Goal: Information Seeking & Learning: Learn about a topic

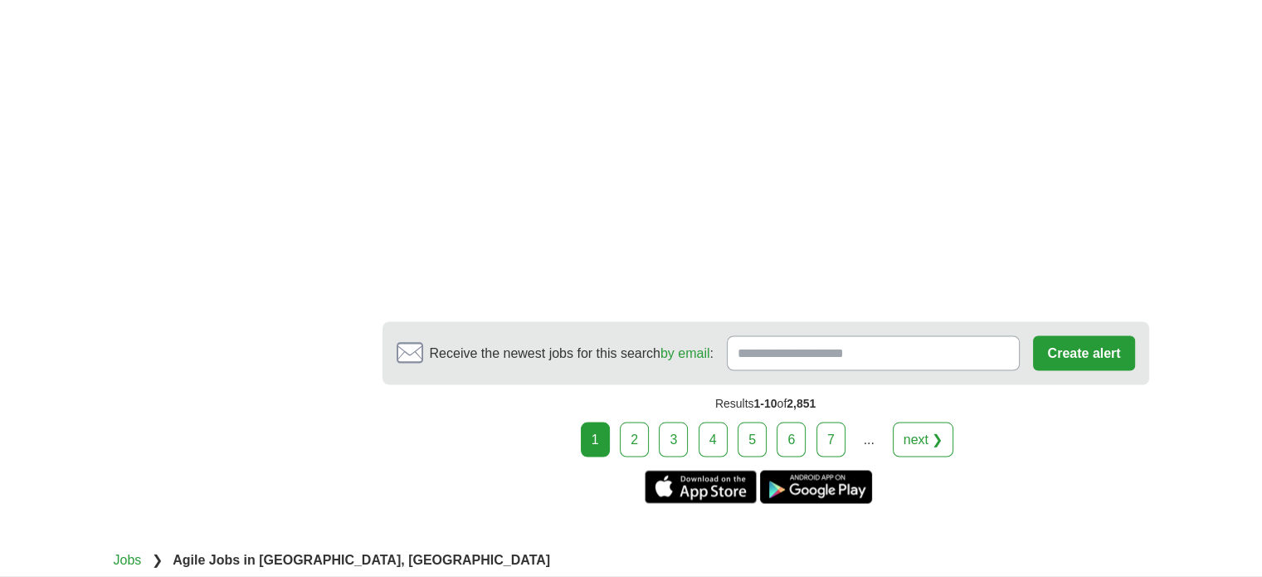
scroll to position [2995, 0]
click at [915, 421] on link "next ❯" at bounding box center [923, 438] width 61 height 35
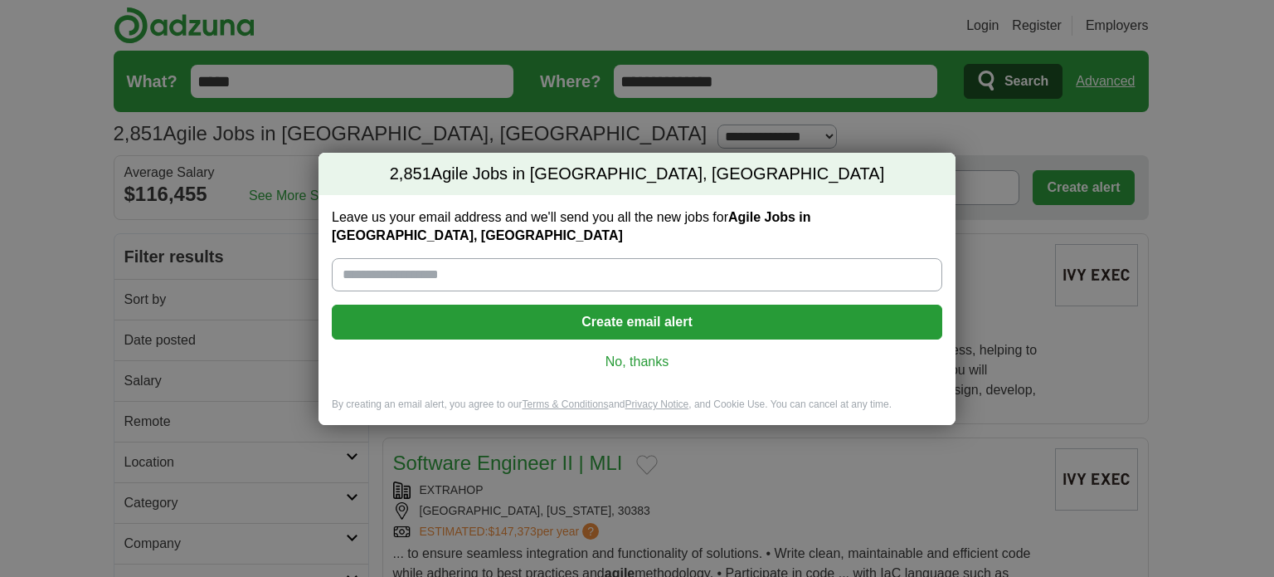
click at [650, 353] on link "No, thanks" at bounding box center [637, 362] width 584 height 18
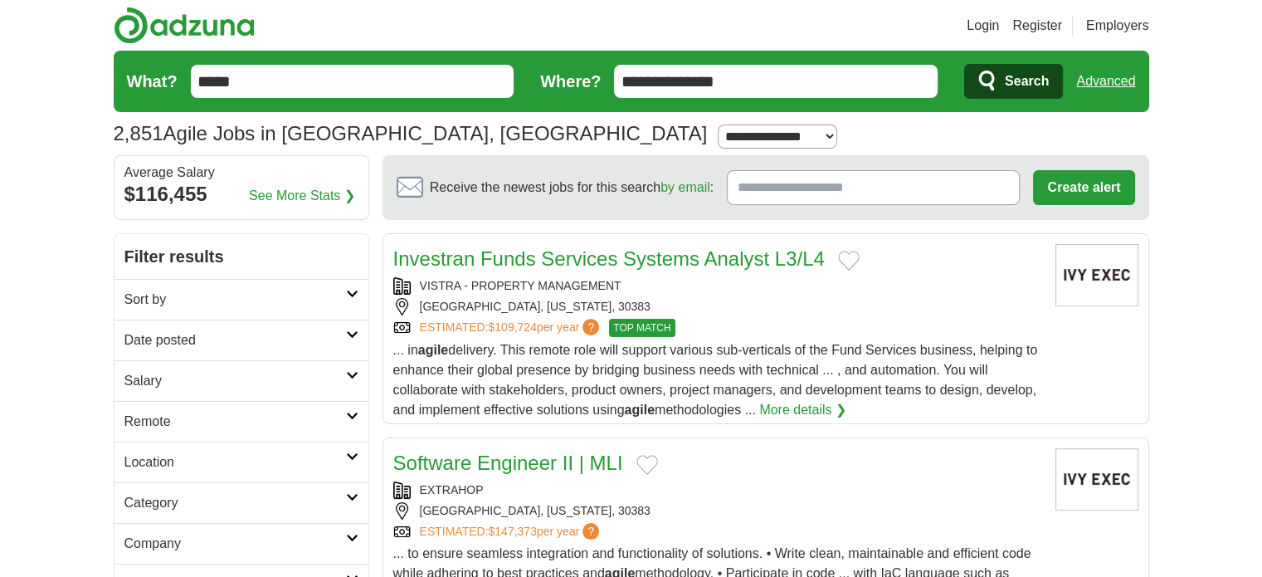
click at [314, 76] on input "*****" at bounding box center [353, 81] width 324 height 33
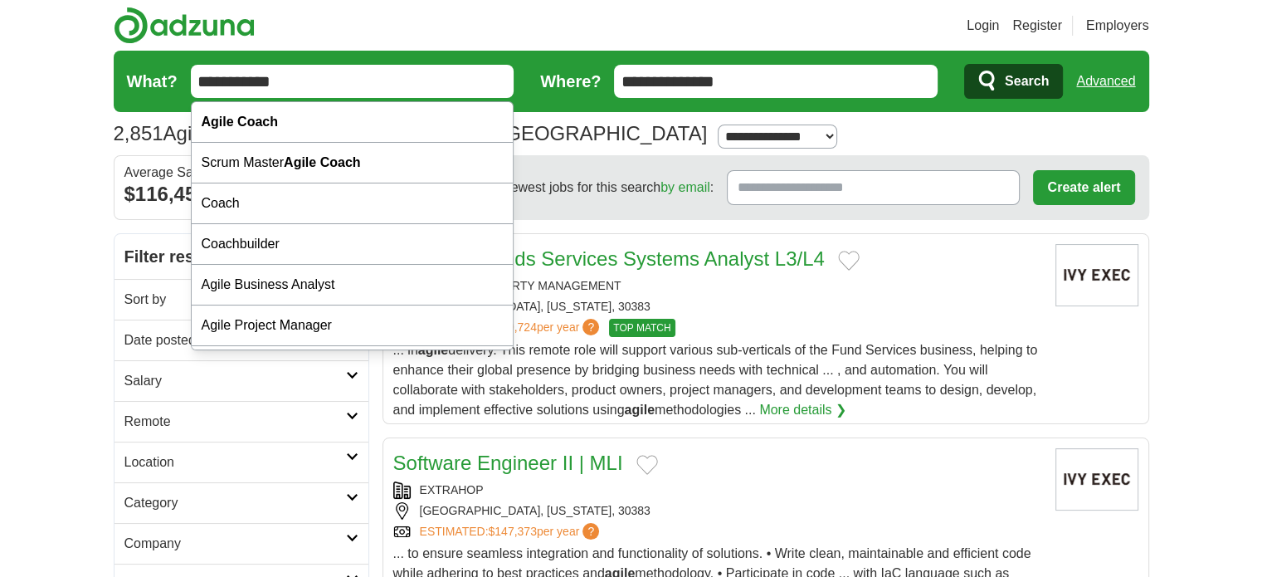
type input "**********"
click at [1002, 72] on button "Search" at bounding box center [1013, 81] width 99 height 35
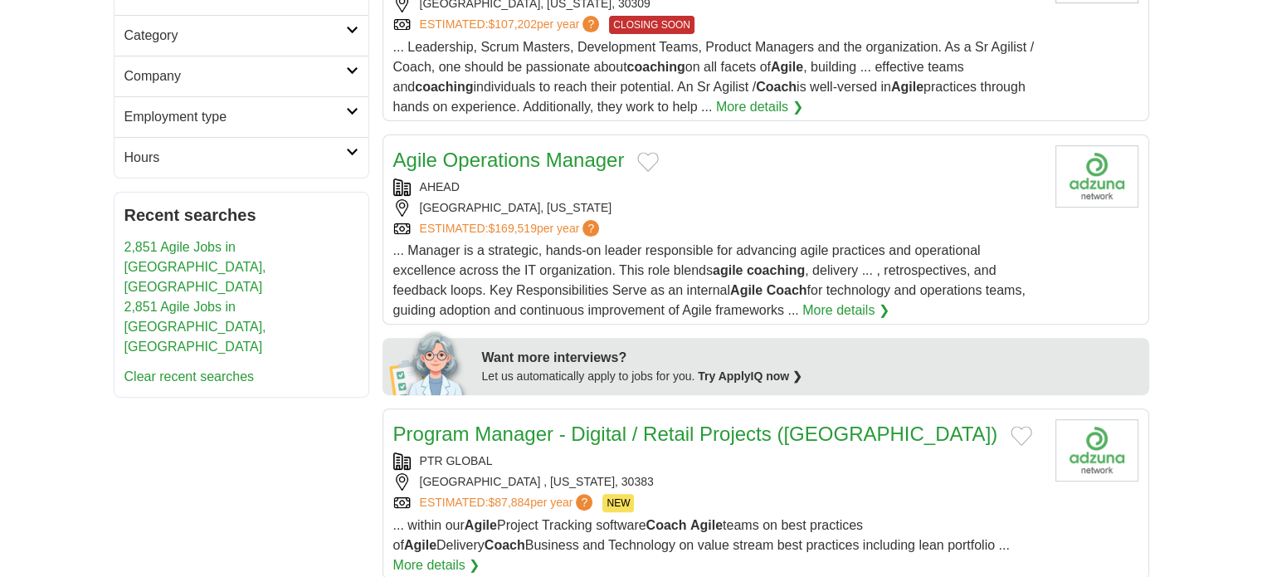
scroll to position [470, 0]
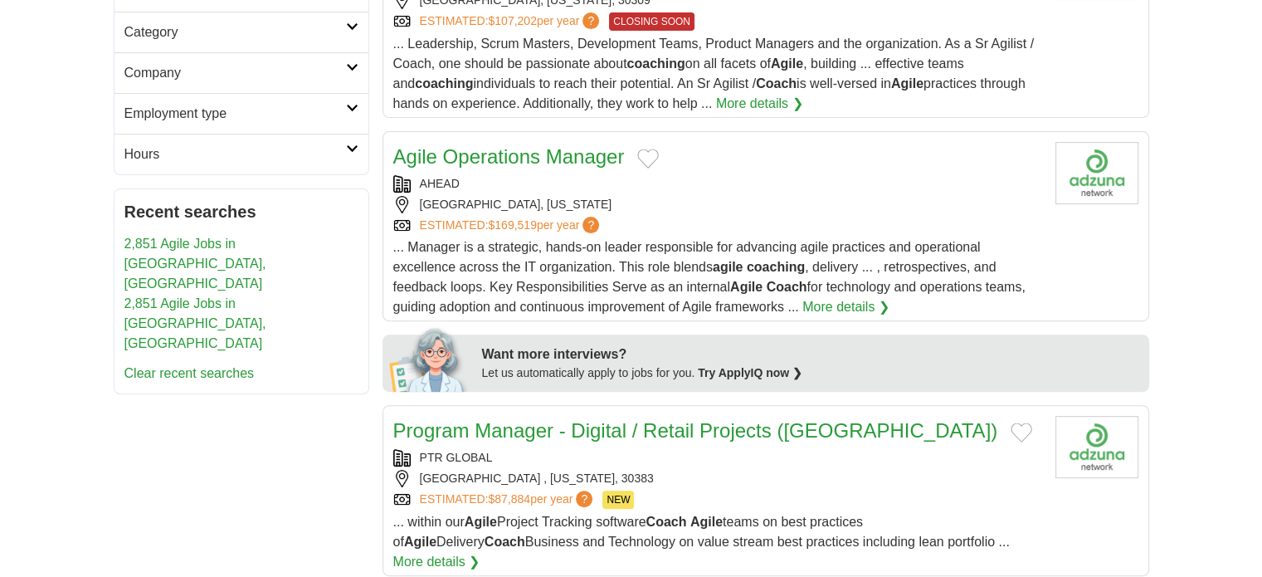
drag, startPoint x: 436, startPoint y: 155, endPoint x: 422, endPoint y: 139, distance: 21.8
drag, startPoint x: 422, startPoint y: 139, endPoint x: 411, endPoint y: 155, distance: 19.8
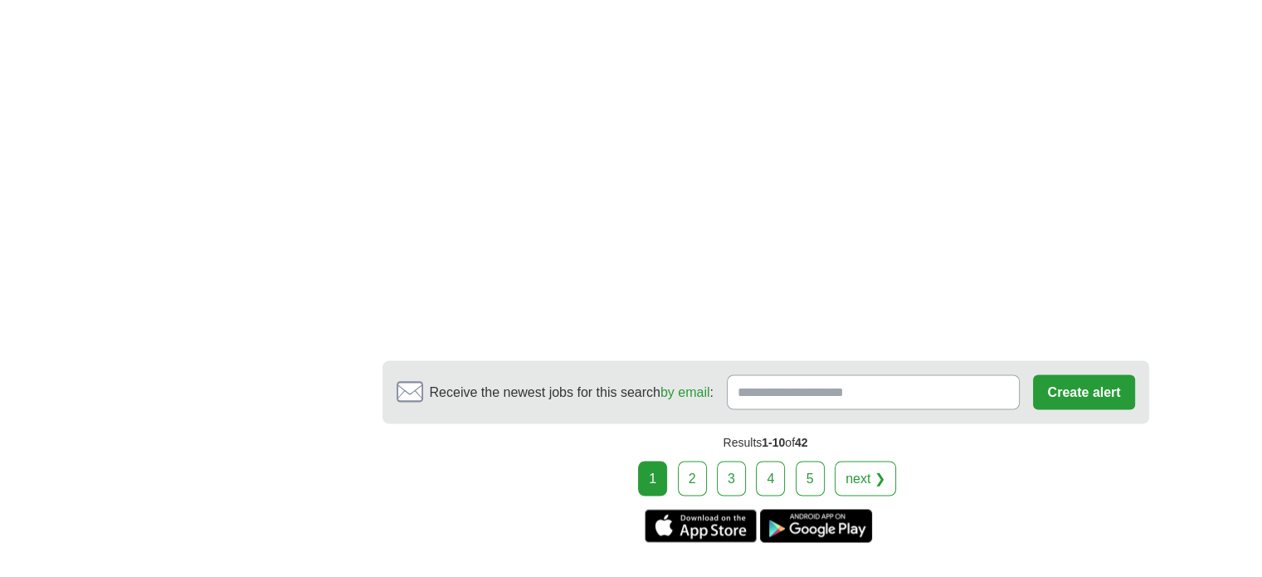
scroll to position [2868, 0]
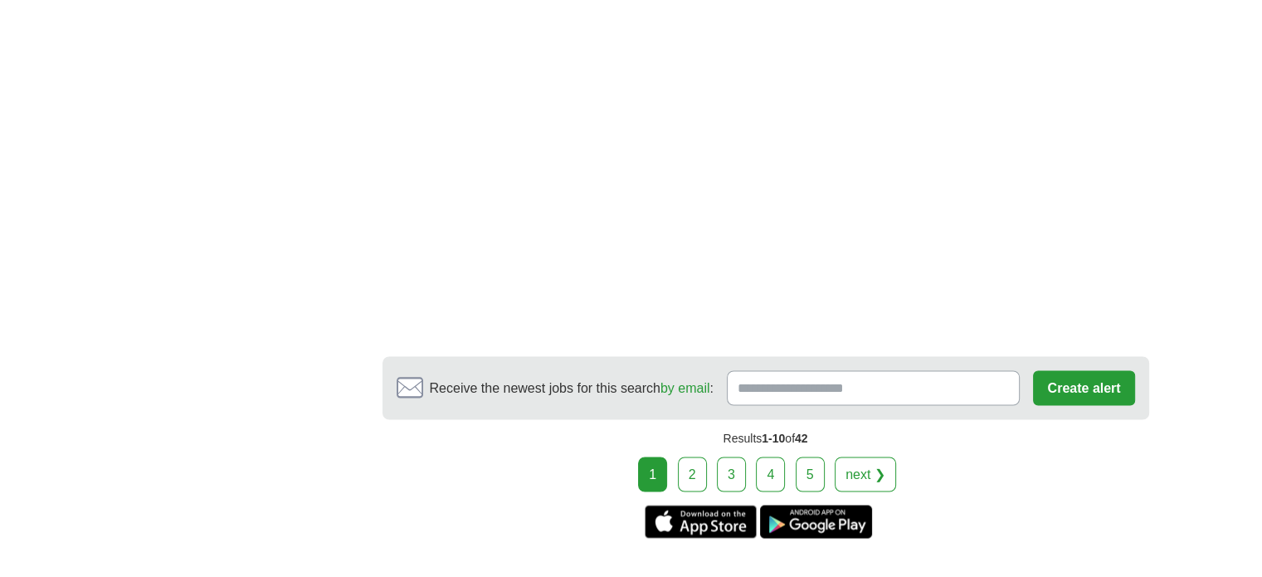
click at [862, 456] on link "next ❯" at bounding box center [865, 473] width 61 height 35
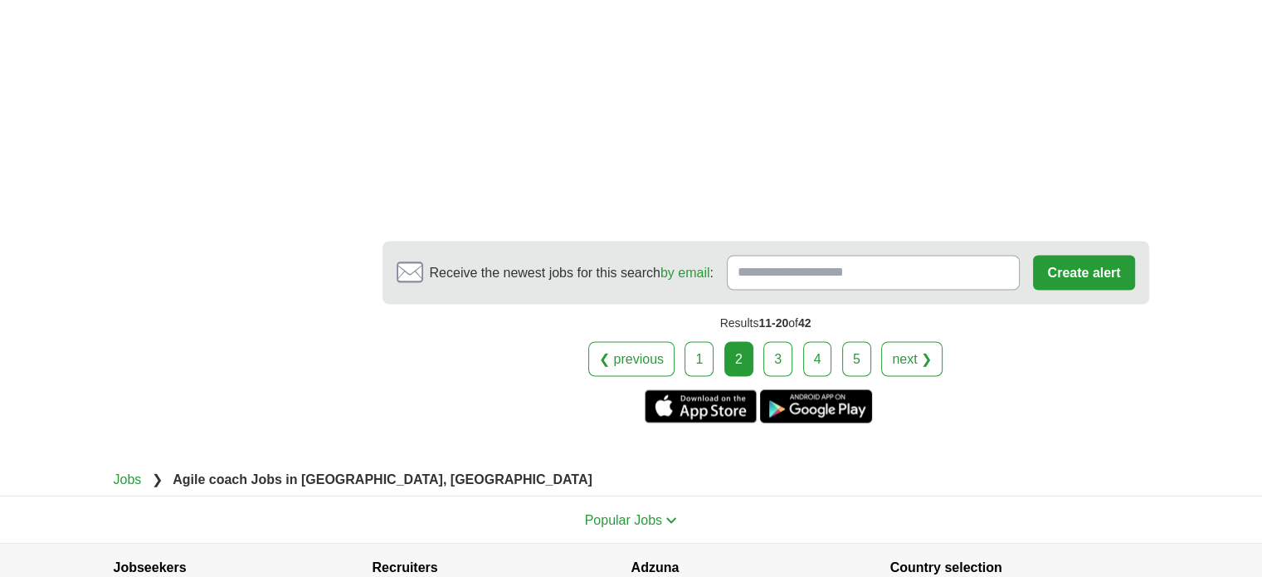
scroll to position [2879, 0]
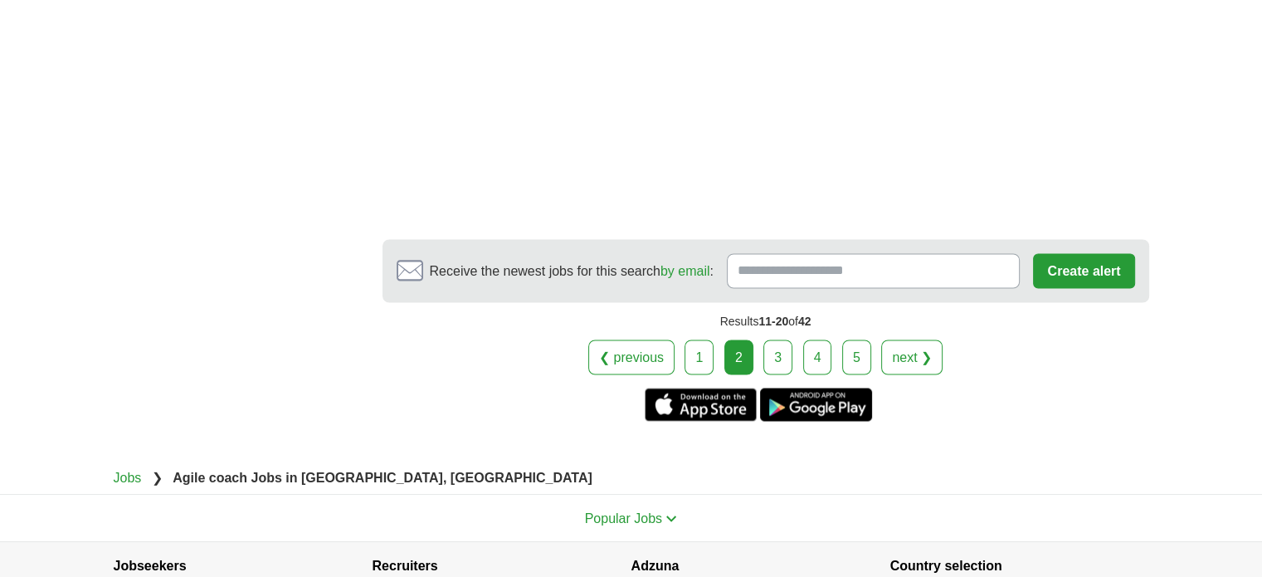
click at [908, 347] on link "next ❯" at bounding box center [911, 356] width 61 height 35
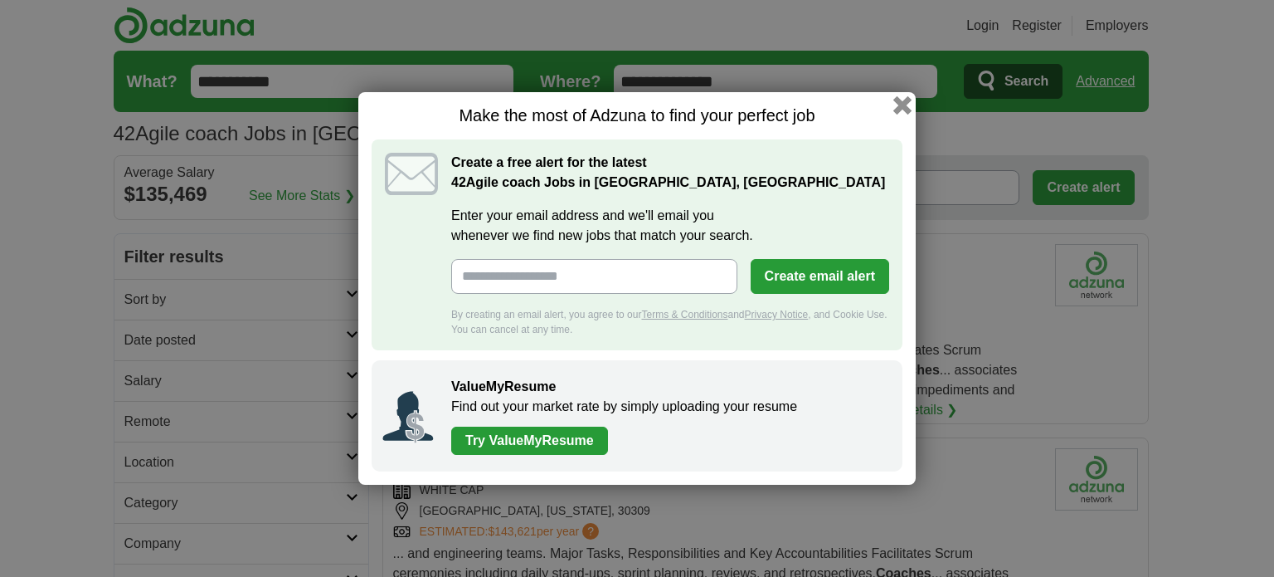
click at [896, 109] on button "button" at bounding box center [902, 105] width 18 height 18
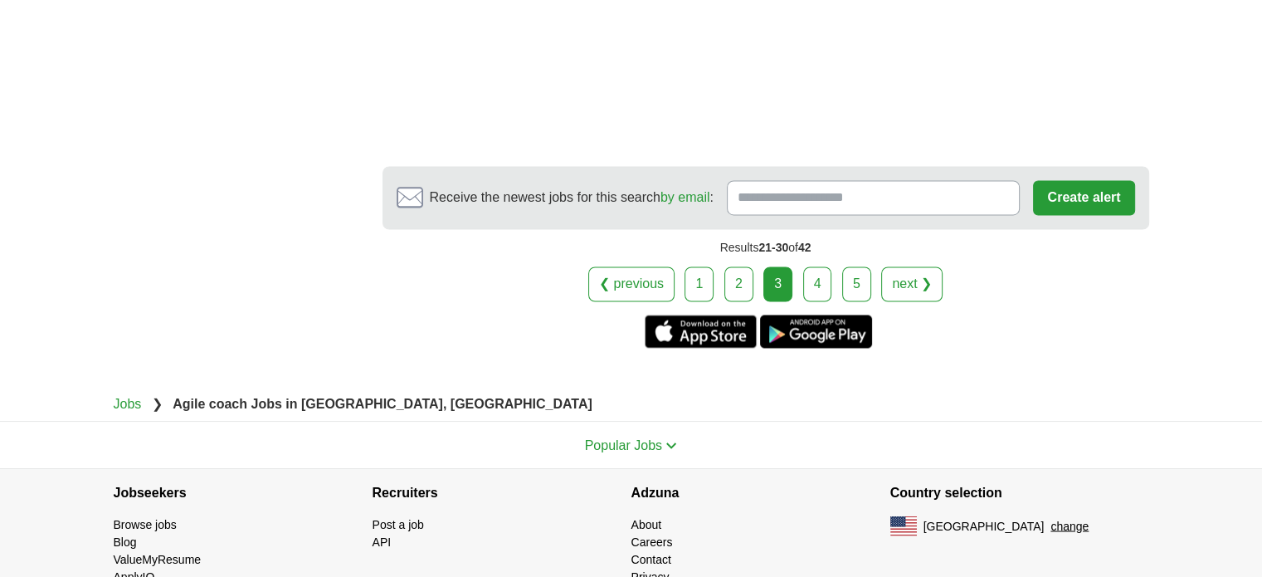
scroll to position [2747, 0]
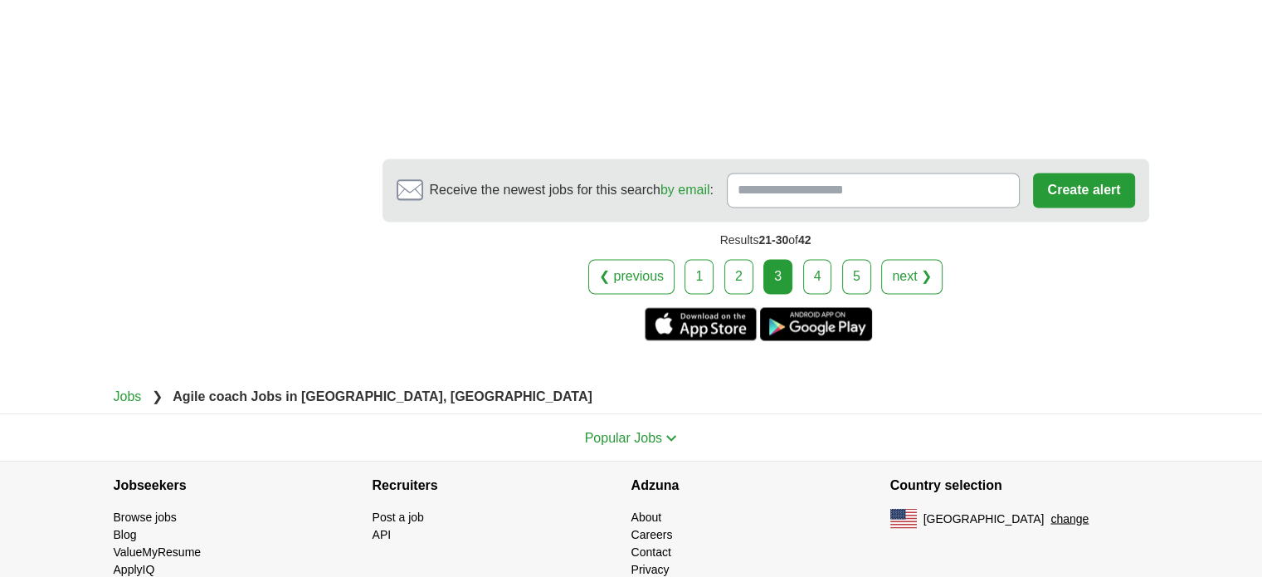
click at [894, 282] on link "next ❯" at bounding box center [911, 276] width 61 height 35
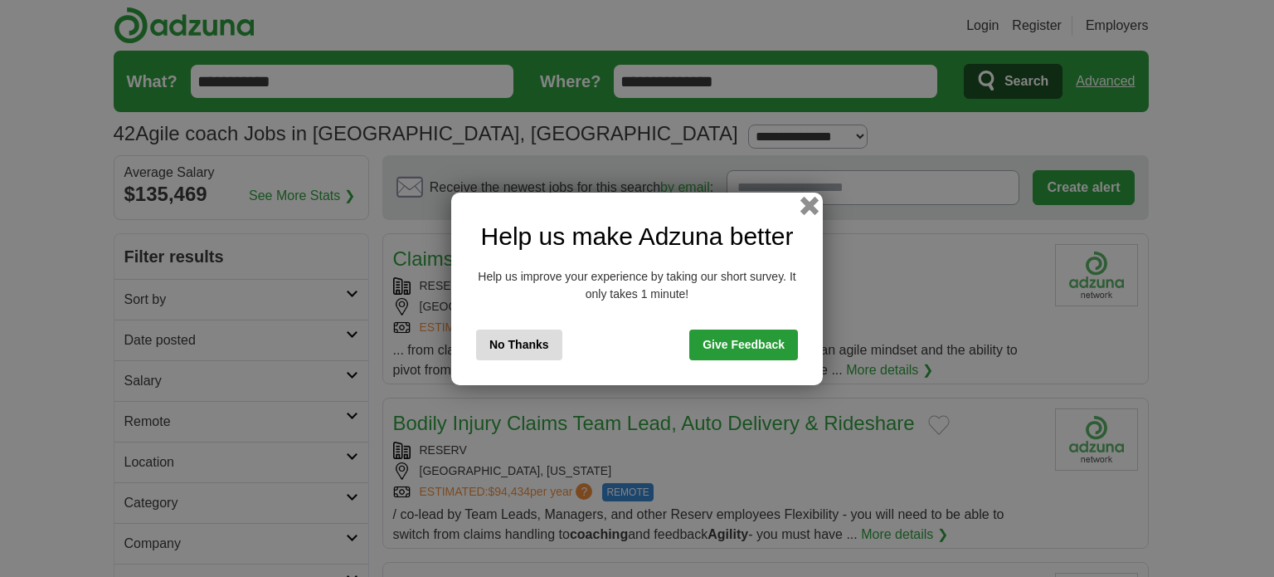
click at [803, 211] on button "button" at bounding box center [810, 205] width 18 height 18
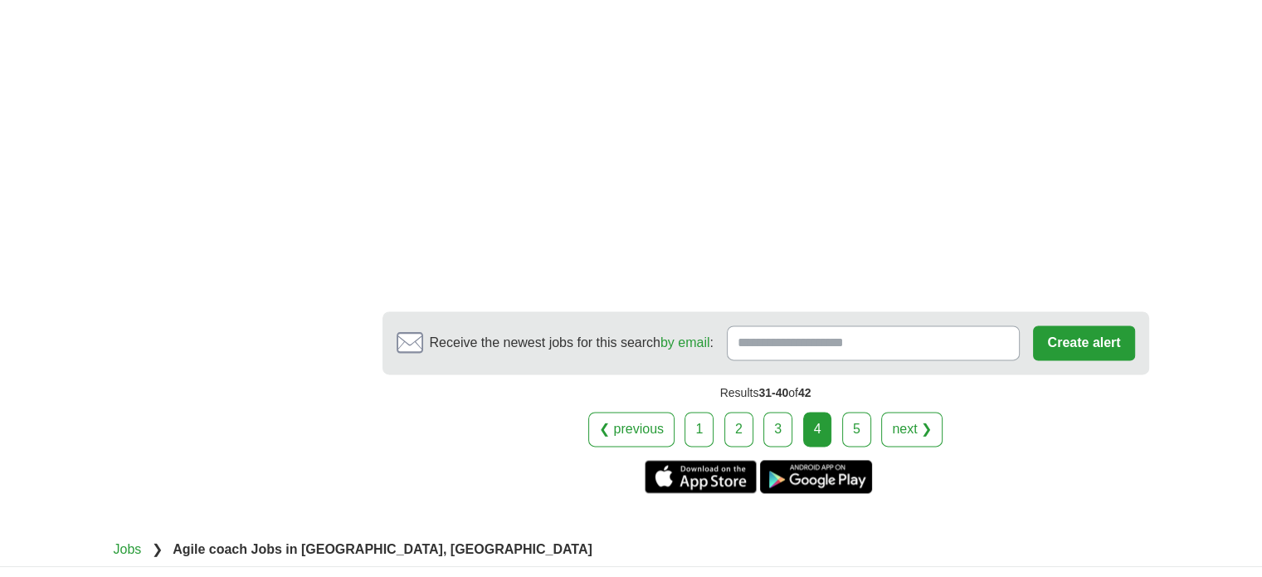
scroll to position [2190, 0]
